Goal: Task Accomplishment & Management: Manage account settings

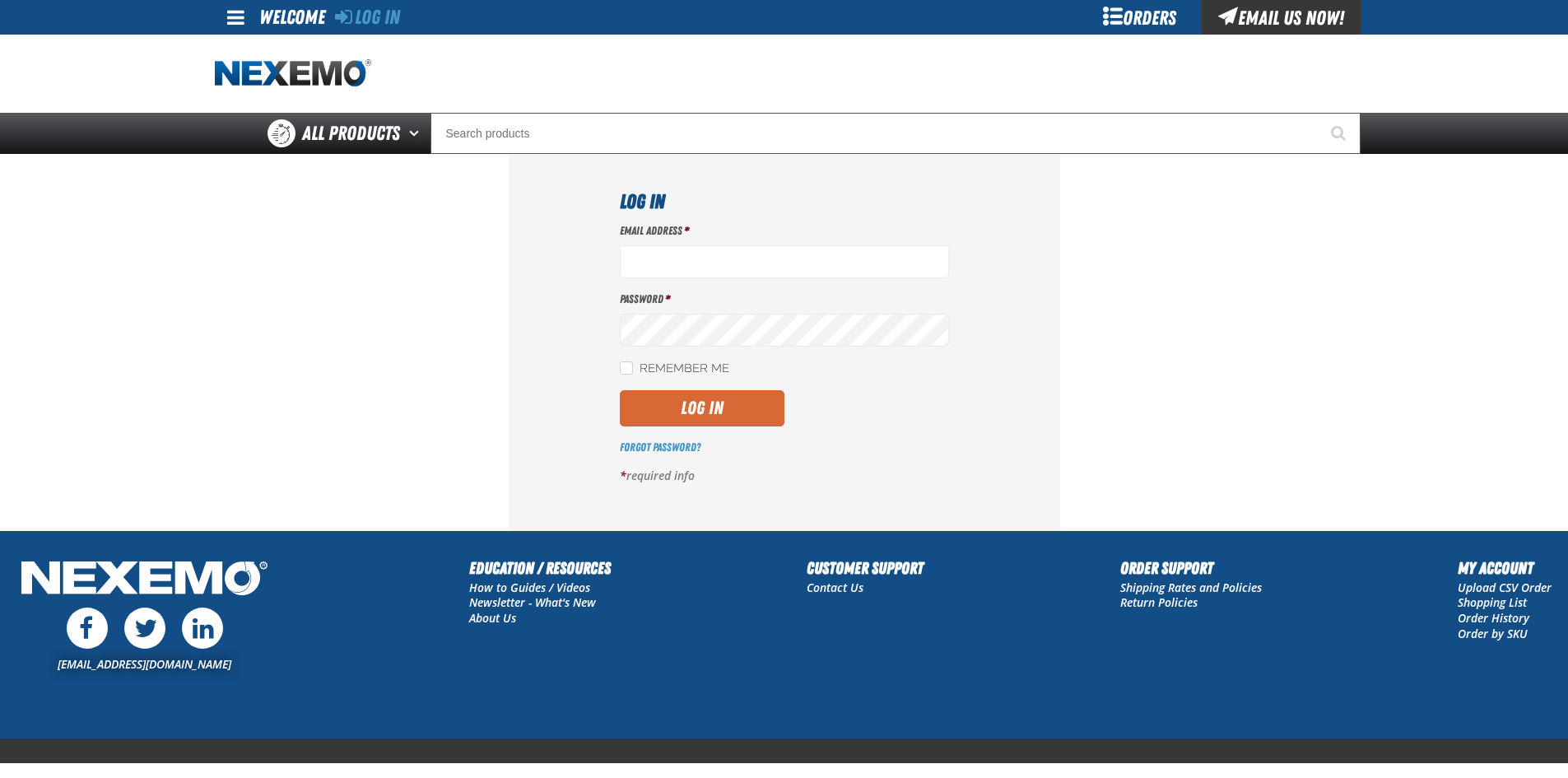
type input "ltucker03@vtaig.com"
click at [702, 402] on button "Log In" at bounding box center [702, 408] width 164 height 36
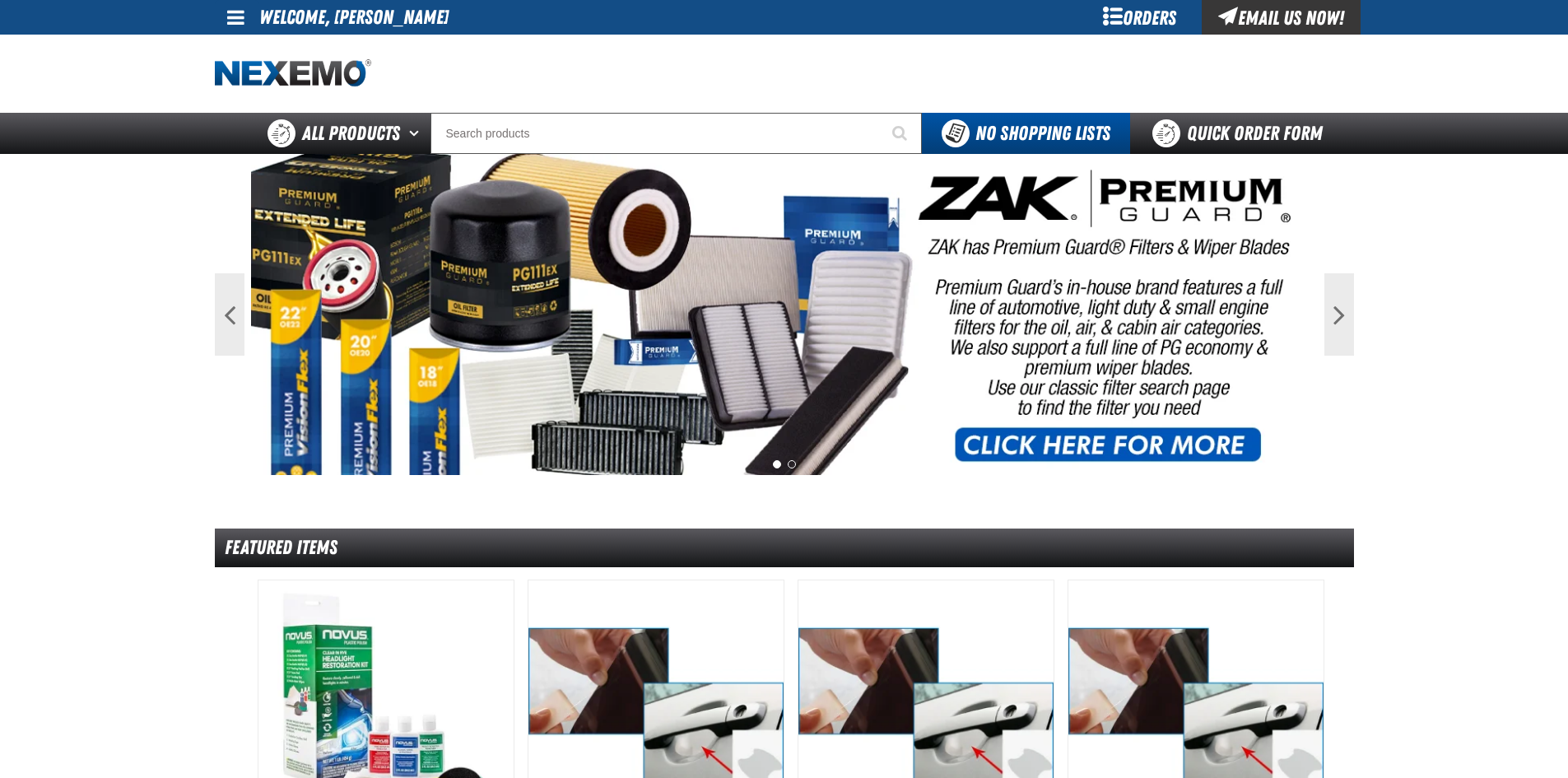
click at [242, 18] on span at bounding box center [236, 17] width 17 height 19
click at [269, 46] on link "My Account My Account" at bounding box center [259, 49] width 73 height 15
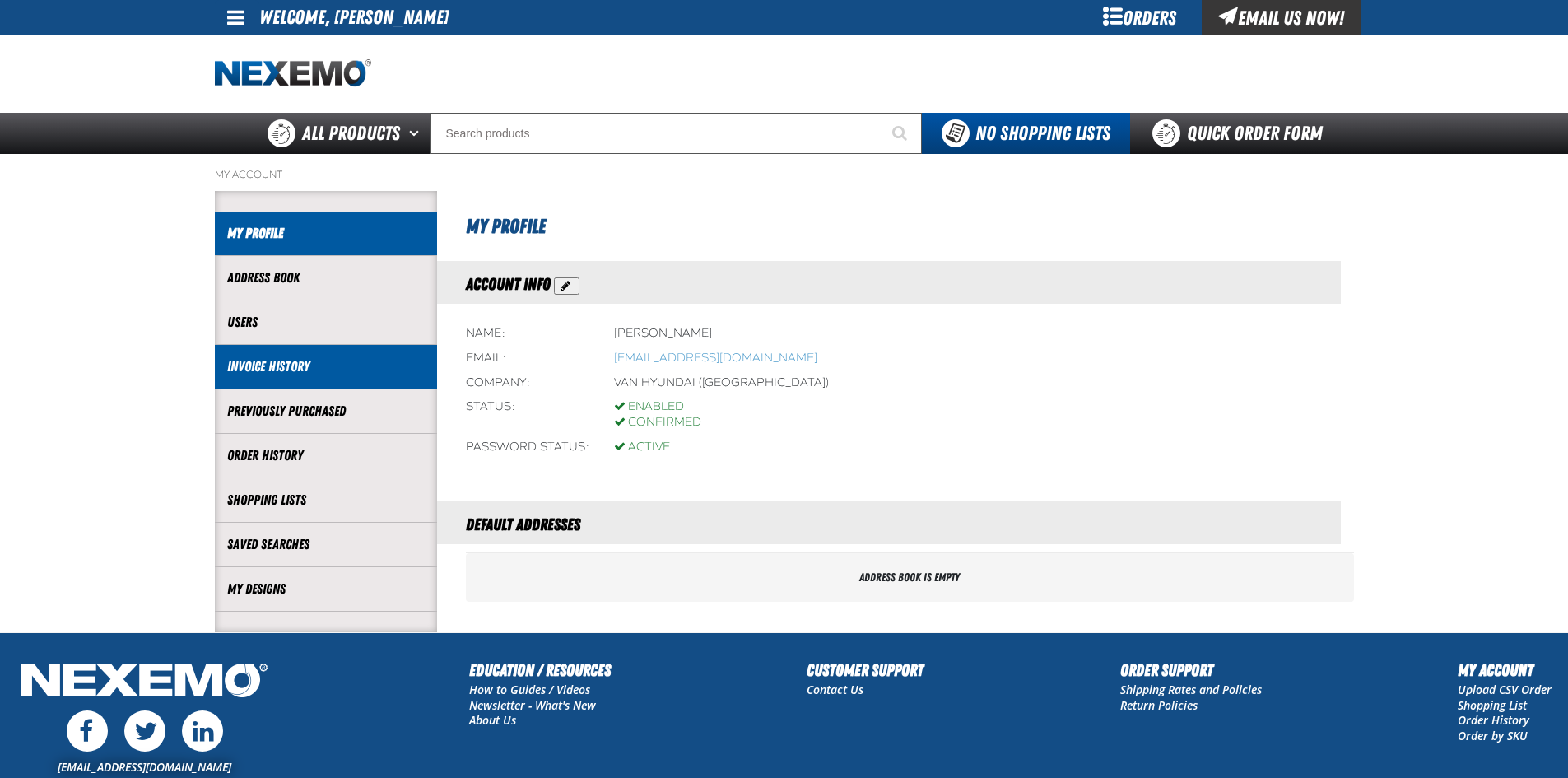
click at [302, 361] on link "Invoice History" at bounding box center [326, 367] width 197 height 19
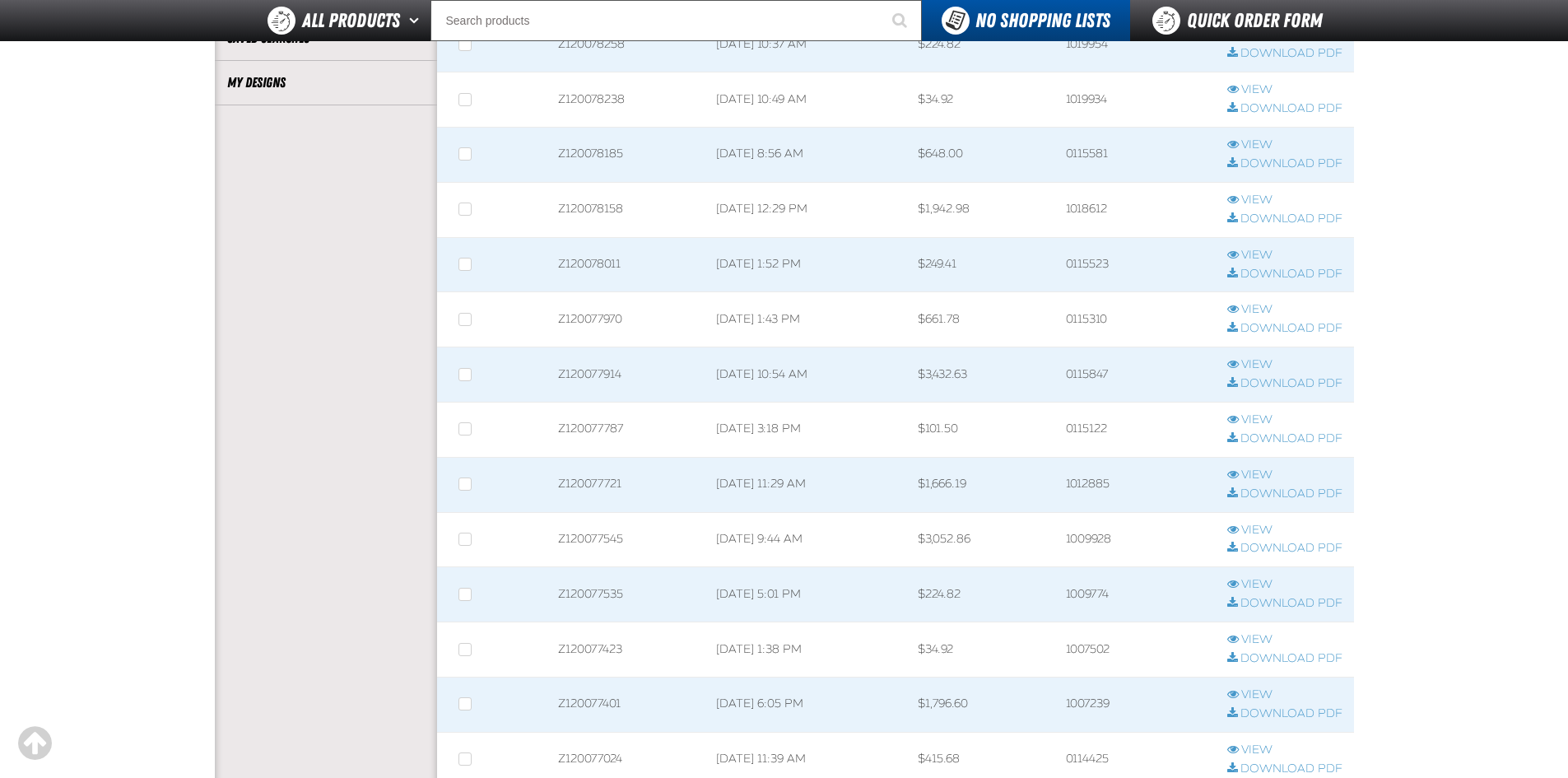
scroll to position [494, 0]
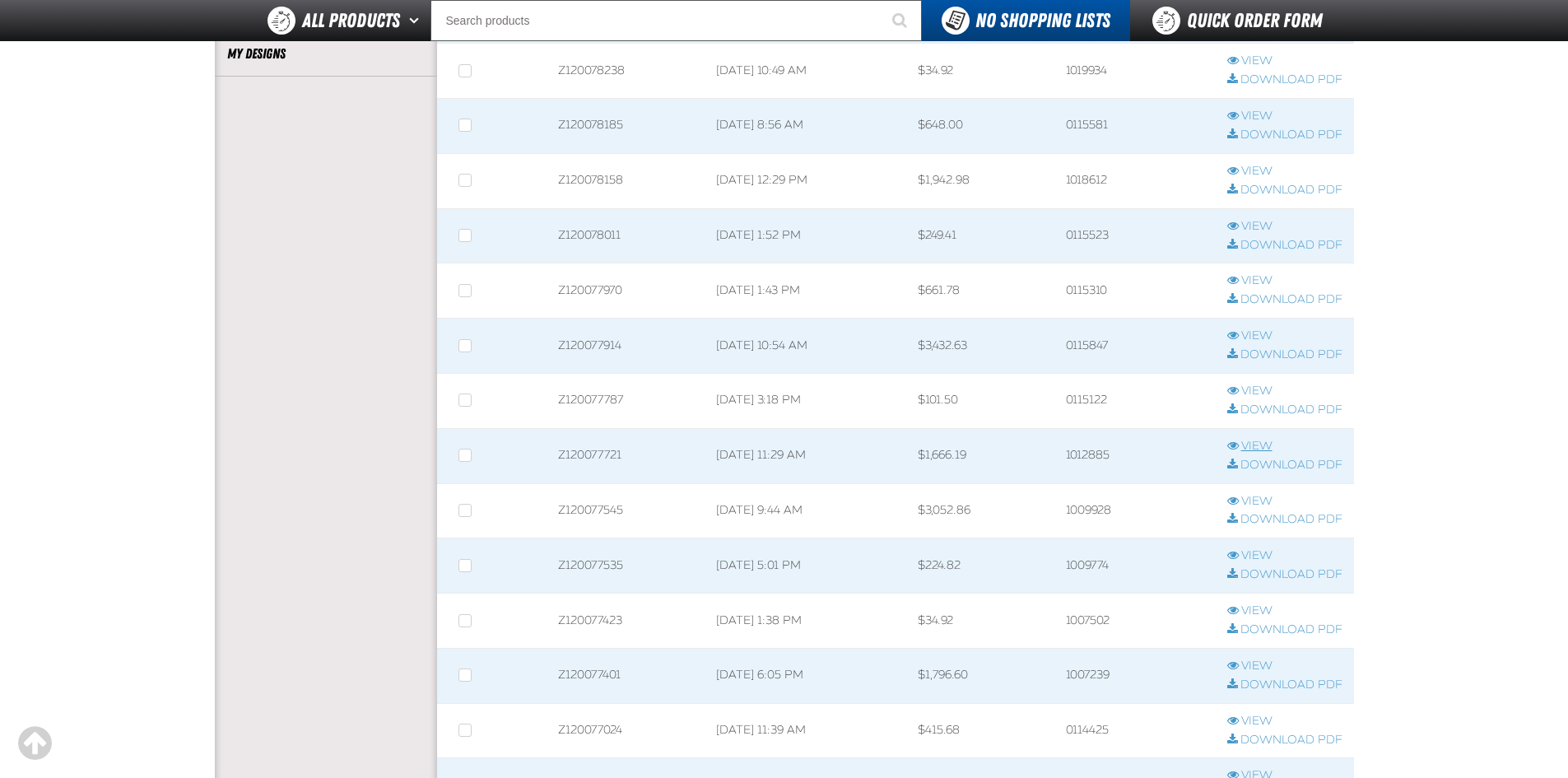
click at [1252, 447] on link "View" at bounding box center [1284, 447] width 115 height 15
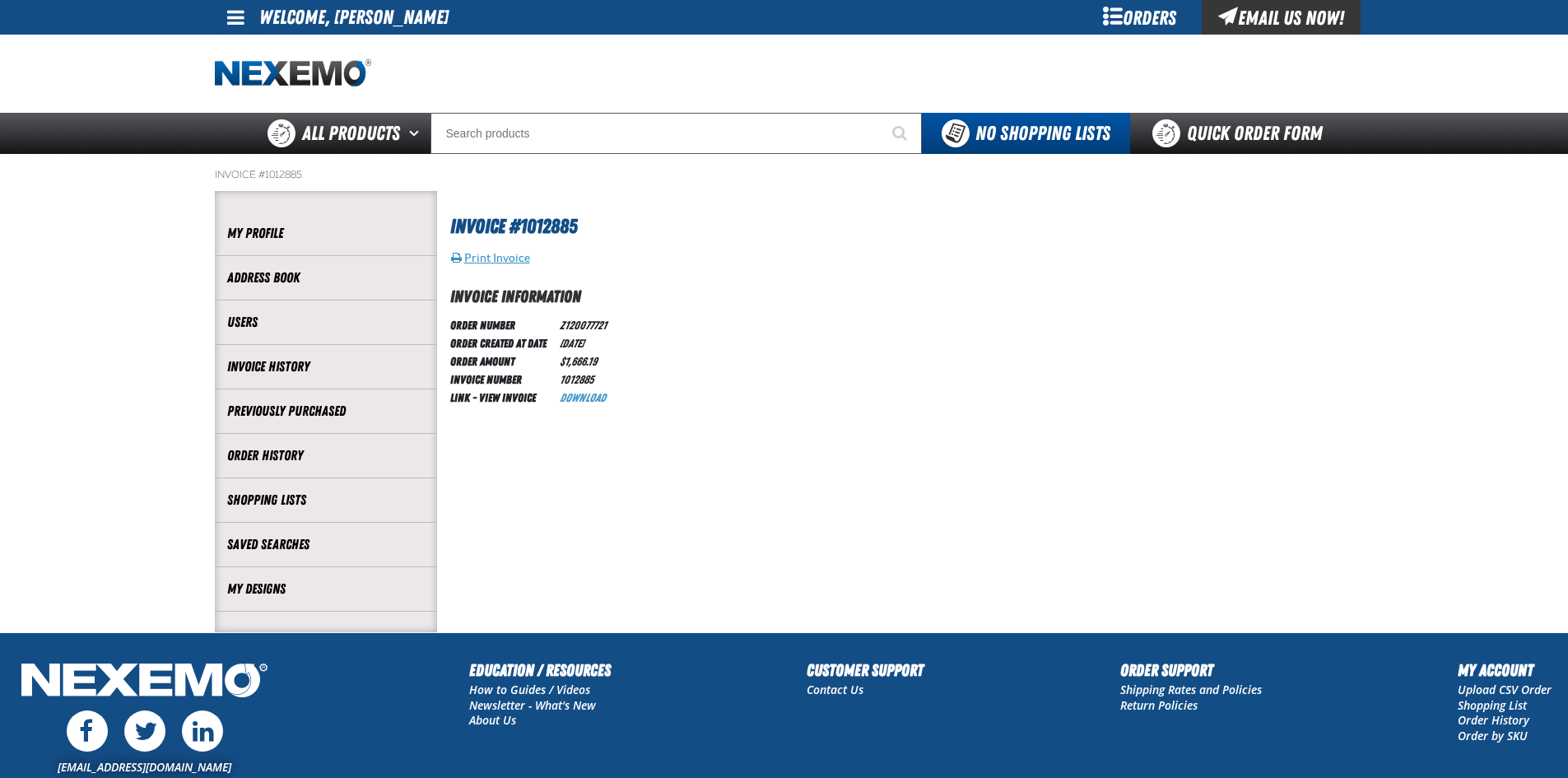
click at [515, 258] on button "Print Invoice" at bounding box center [490, 257] width 80 height 14
click at [576, 398] on link "Download" at bounding box center [583, 398] width 46 height 14
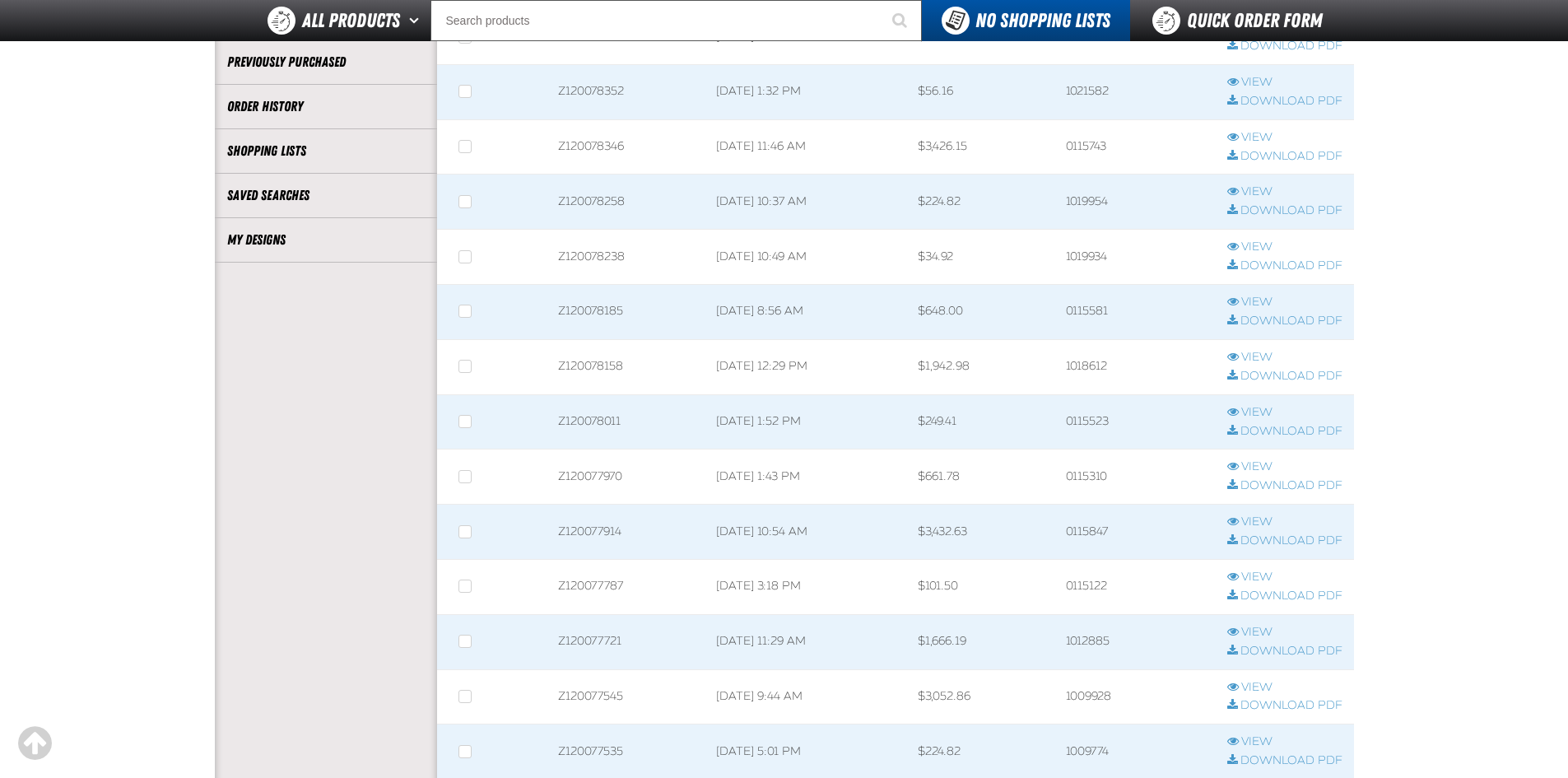
scroll to position [82, 0]
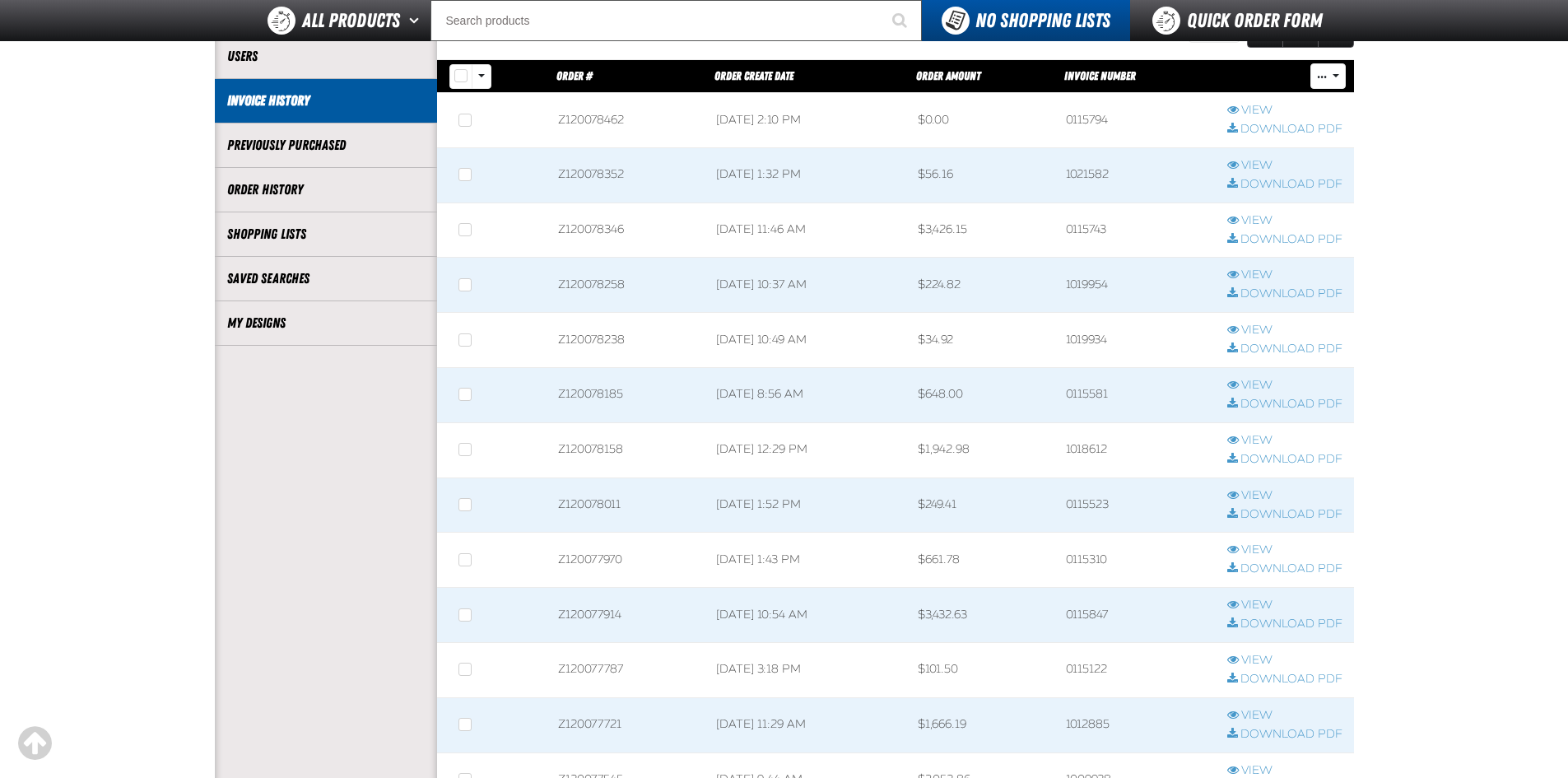
scroll to position [164, 0]
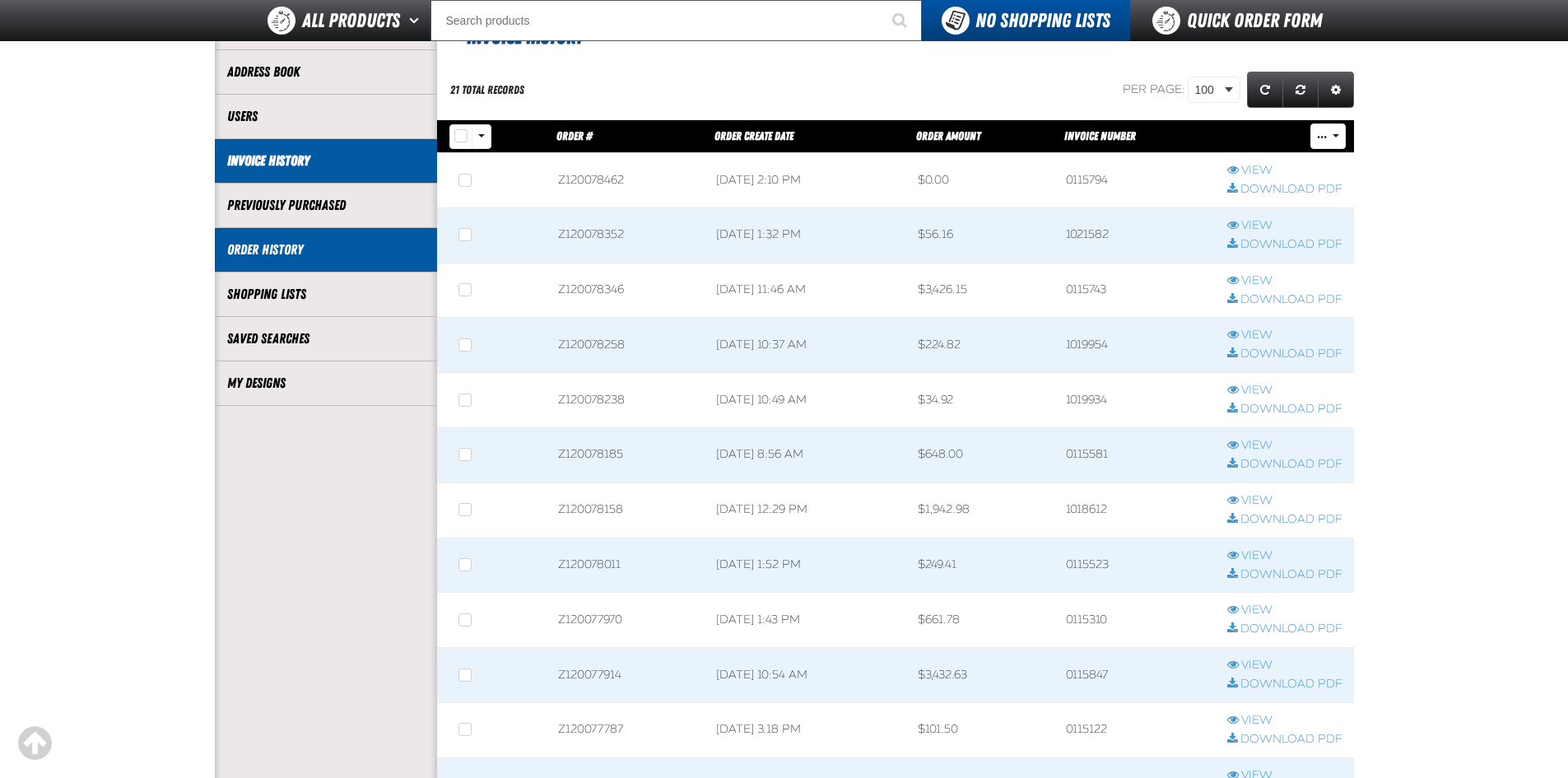
click at [320, 242] on link "Order History" at bounding box center [326, 250] width 197 height 19
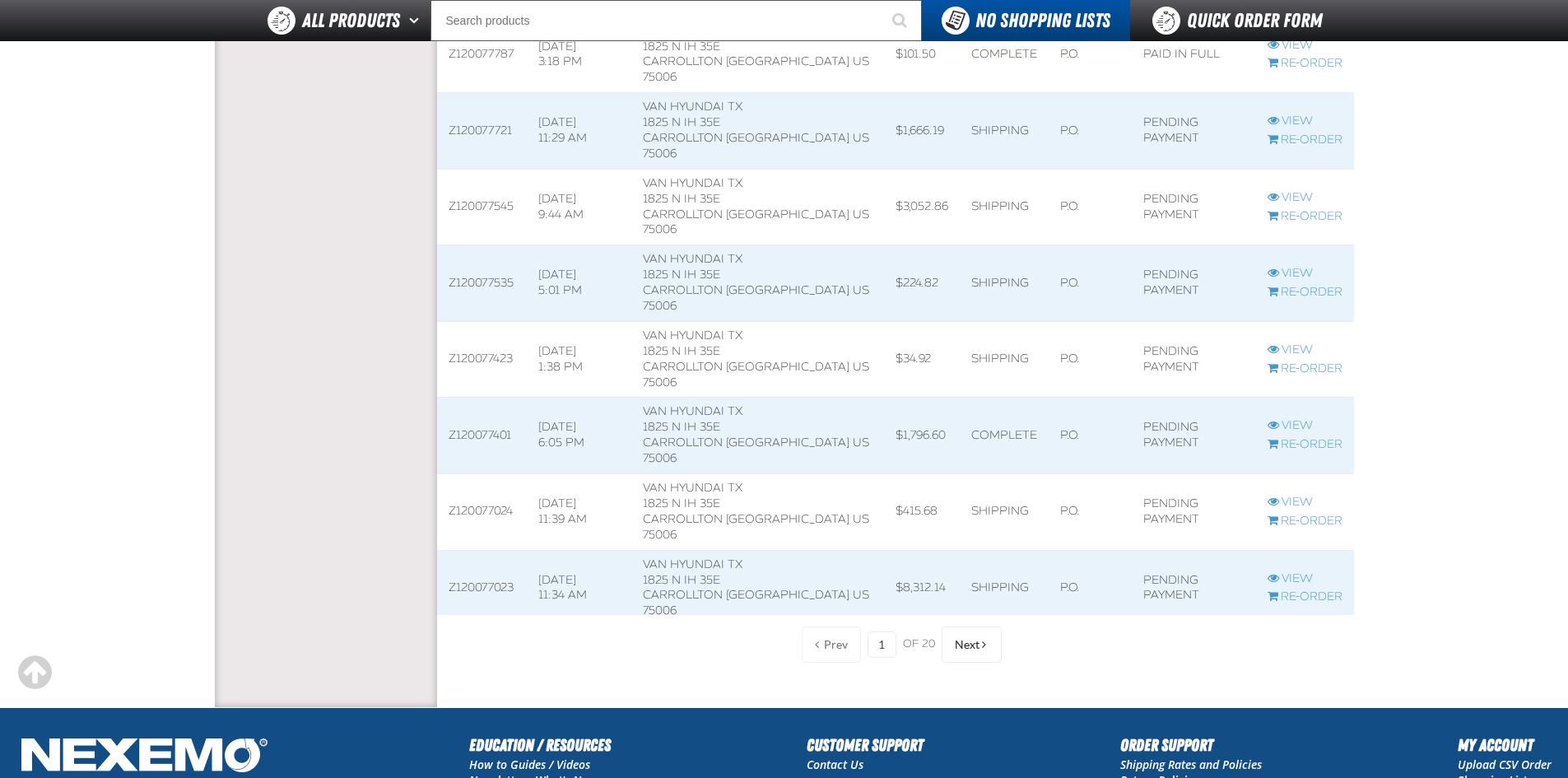
scroll to position [1483, 0]
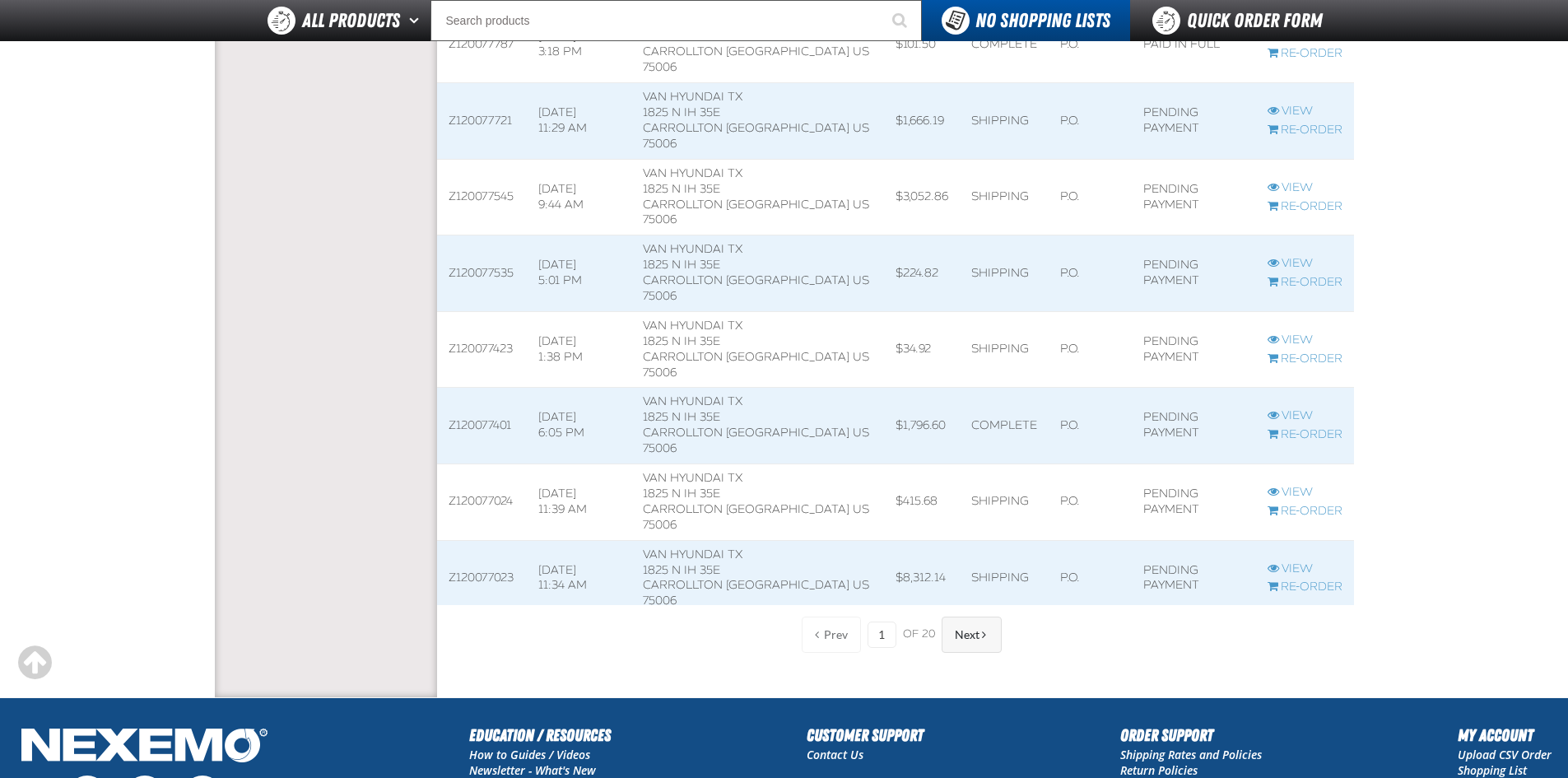
click at [962, 638] on span "Next" at bounding box center [967, 635] width 25 height 14
